Goal: Find specific page/section: Find specific page/section

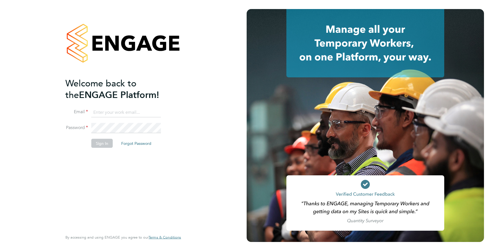
click at [108, 111] on input at bounding box center [126, 112] width 70 height 10
click at [102, 113] on input at bounding box center [126, 112] width 70 height 10
type input "[EMAIL_ADDRESS][DOMAIN_NAME]"
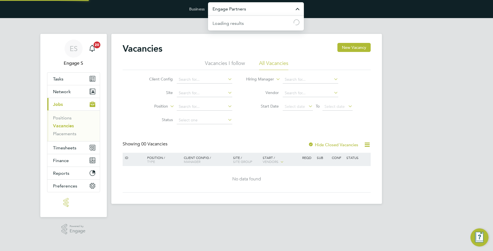
click at [255, 8] on input "Engage Partners" at bounding box center [256, 8] width 96 height 13
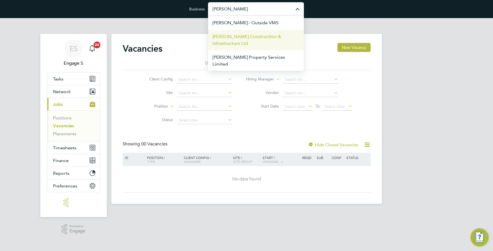
click at [242, 36] on span "[PERSON_NAME] Construction & Infrastructure Ltd" at bounding box center [256, 40] width 87 height 14
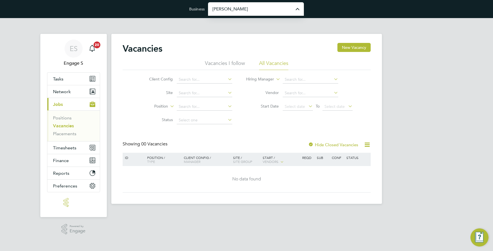
type input "[PERSON_NAME] Construction & Infrastructure Ltd"
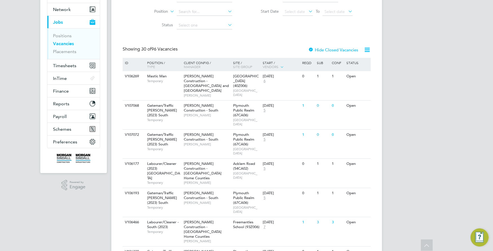
scroll to position [102, 0]
